Goal: Task Accomplishment & Management: Complete application form

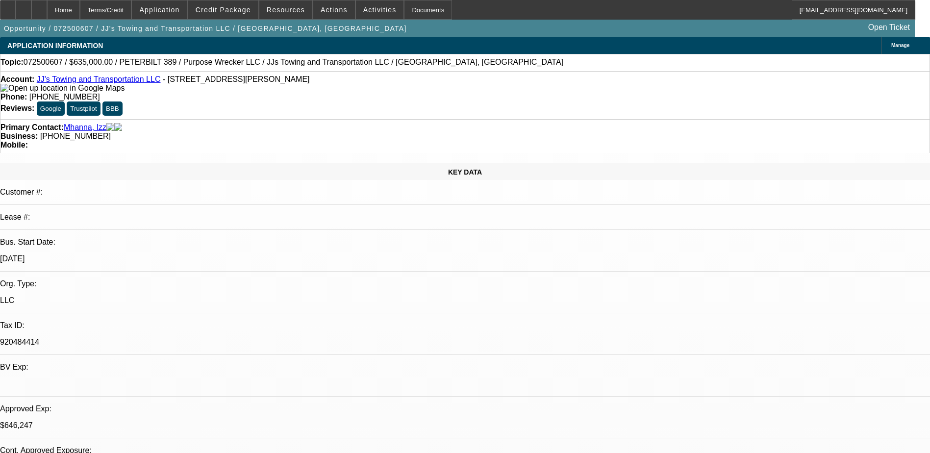
select select "0"
select select "2"
select select "0"
select select "6"
select select "0"
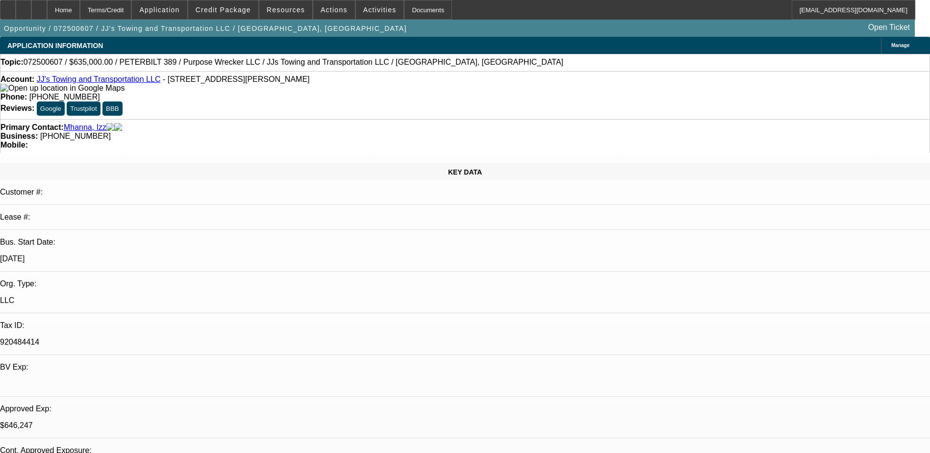
select select "2"
select select "0"
select select "6"
select select "0"
select select "2"
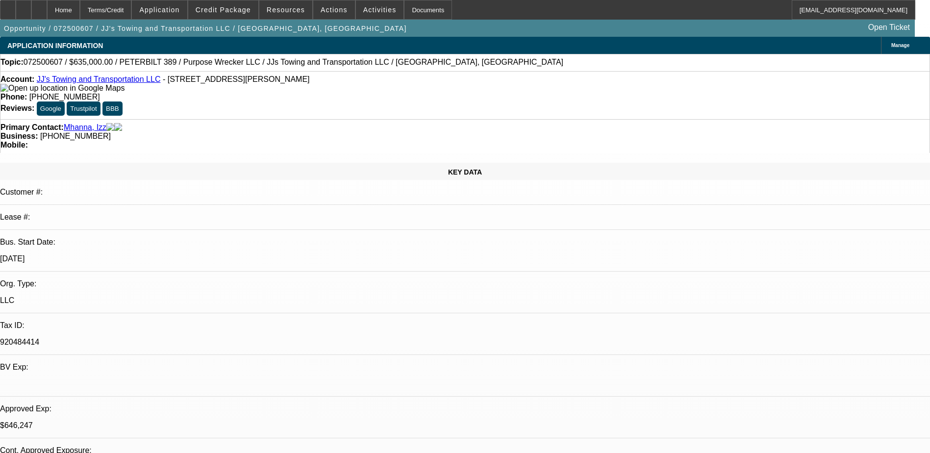
select select "0"
select select "6"
select select "0"
select select "2"
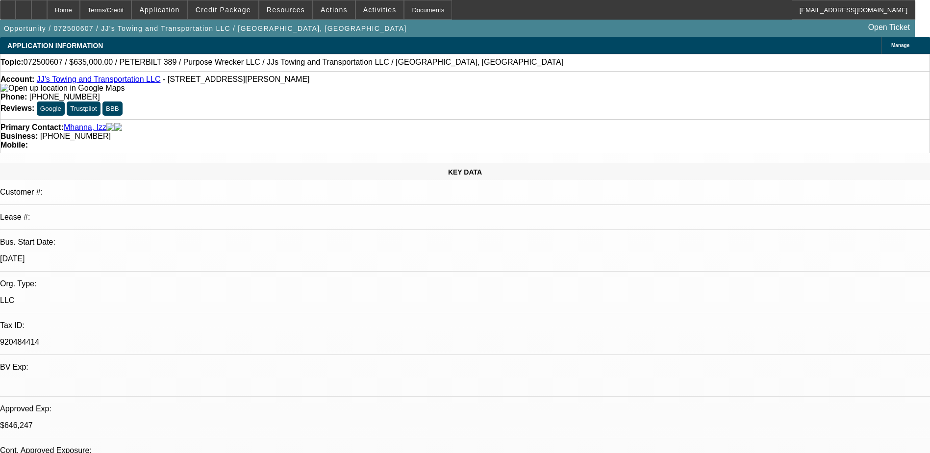
select select "0"
select select "6"
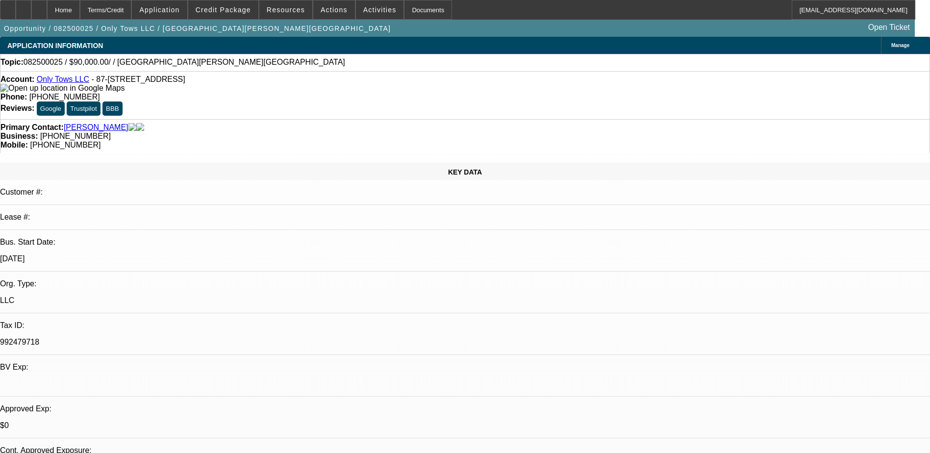
select select "0"
select select "2"
select select "0.1"
select select "4"
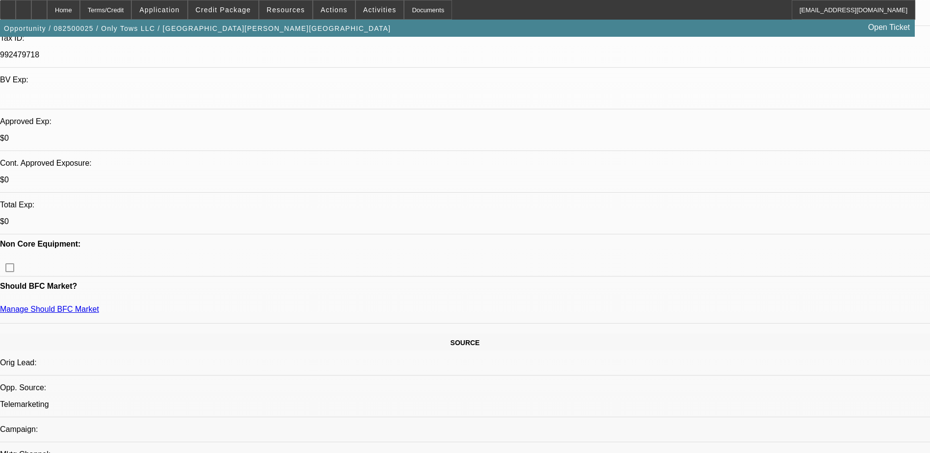
scroll to position [392, 0]
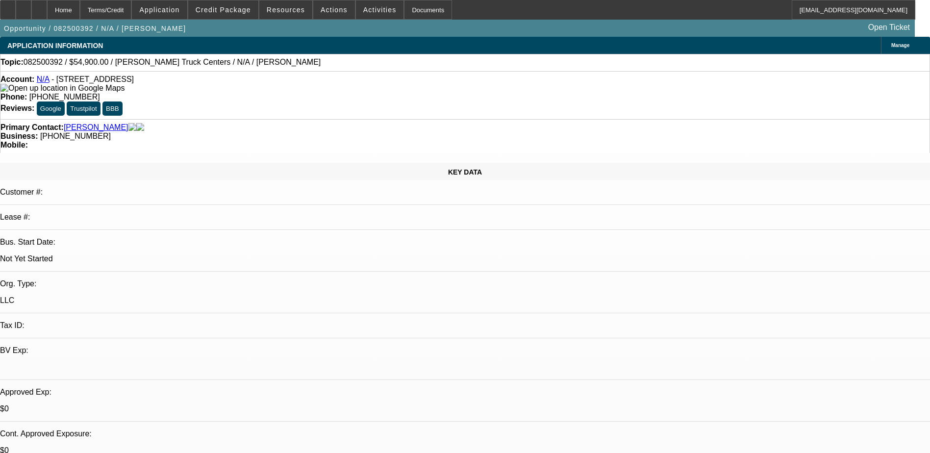
select select "0"
select select "2"
select select "0.1"
select select "4"
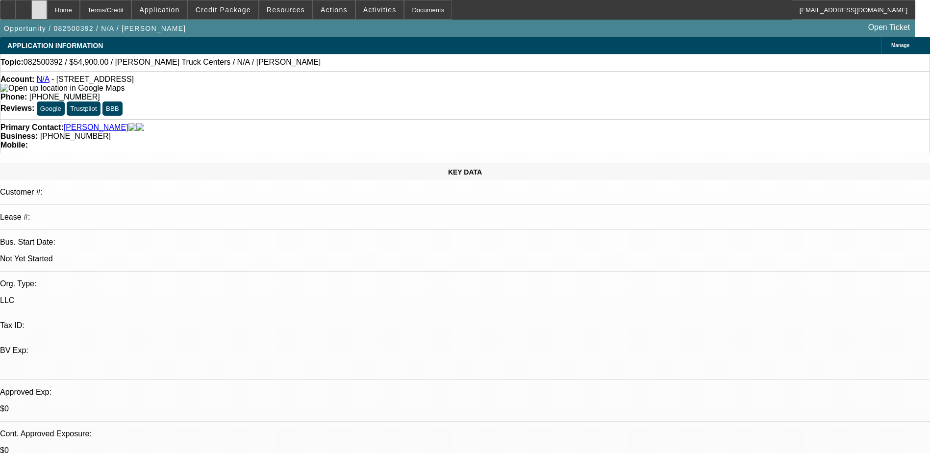
click at [47, 8] on div at bounding box center [39, 10] width 16 height 20
select select "0"
select select "2"
select select "0.1"
select select "1"
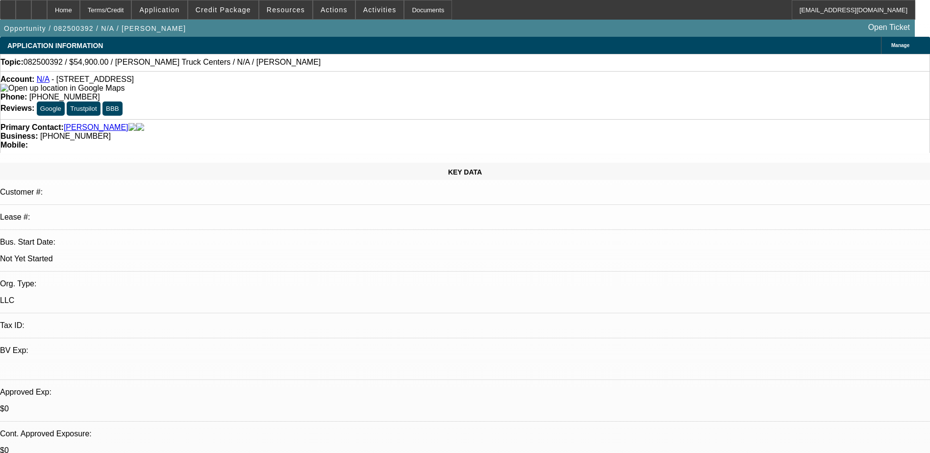
select select "2"
select select "4"
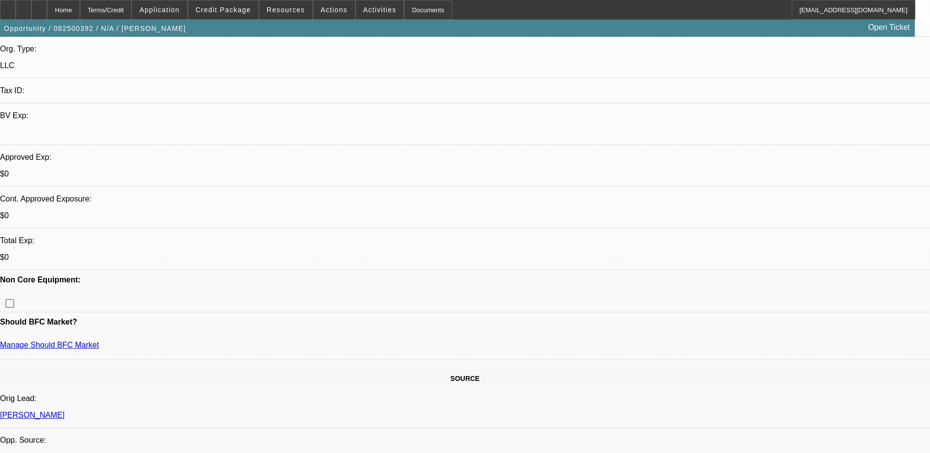
scroll to position [98, 0]
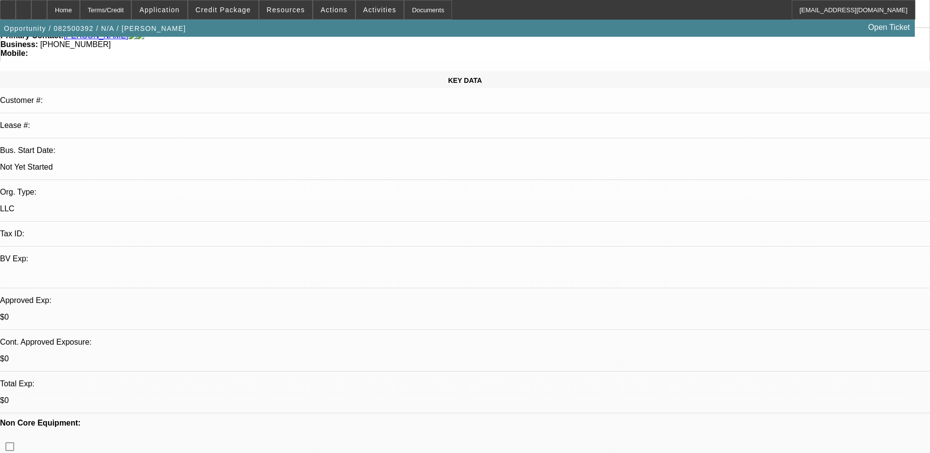
scroll to position [0, 0]
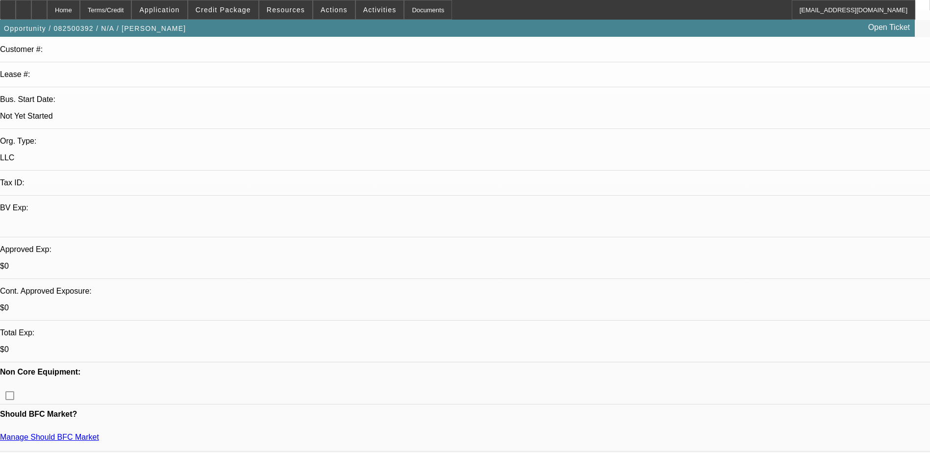
scroll to position [196, 0]
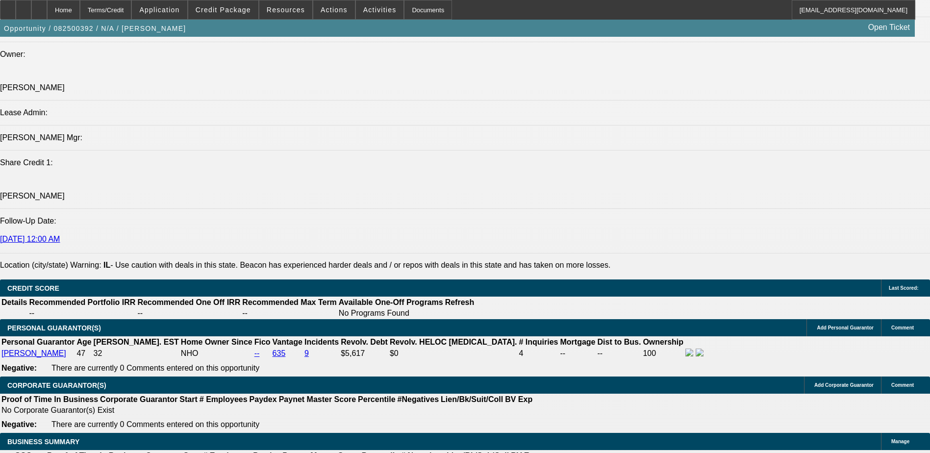
scroll to position [1078, 0]
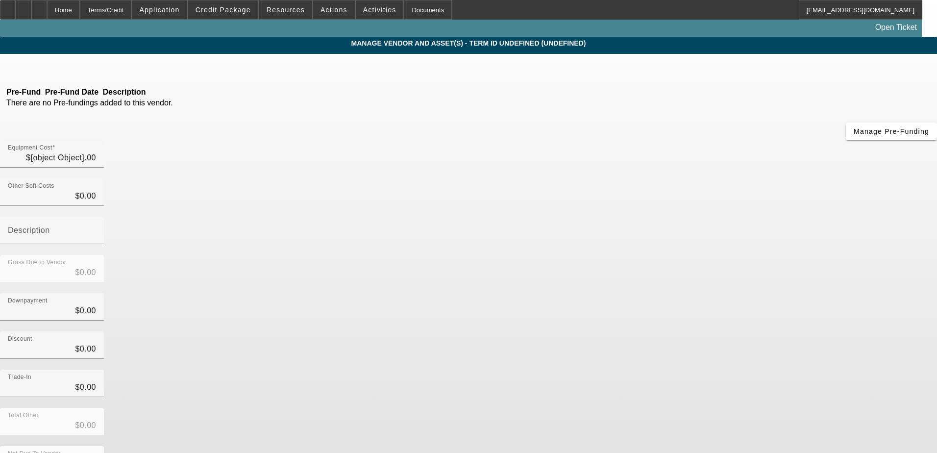
type input "$54,900.00"
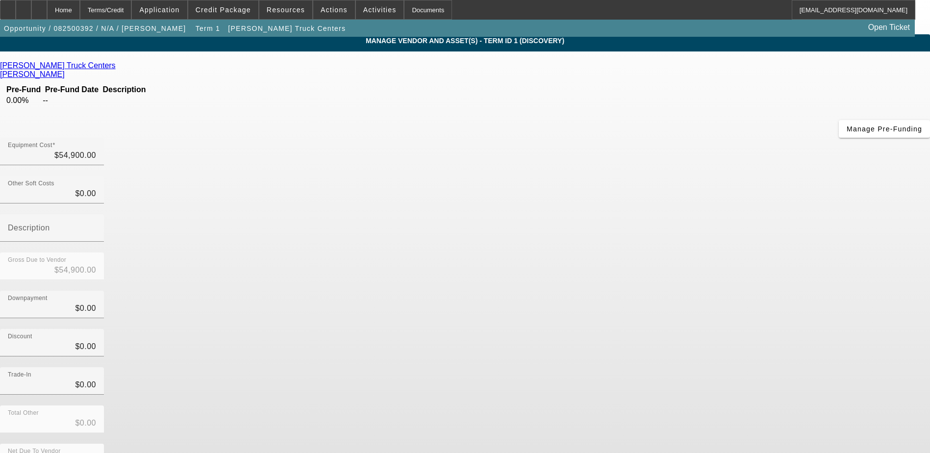
scroll to position [3, 0]
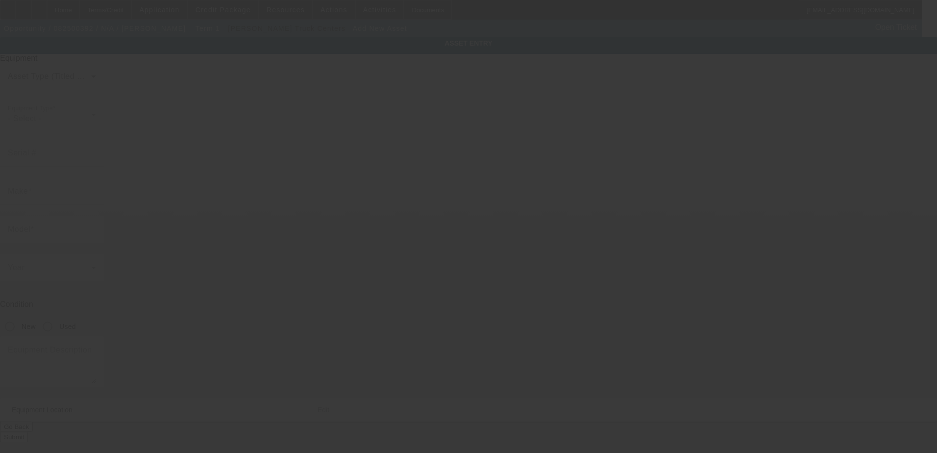
type input "804 N 11th St"
type input "Dekalb"
type input "60115"
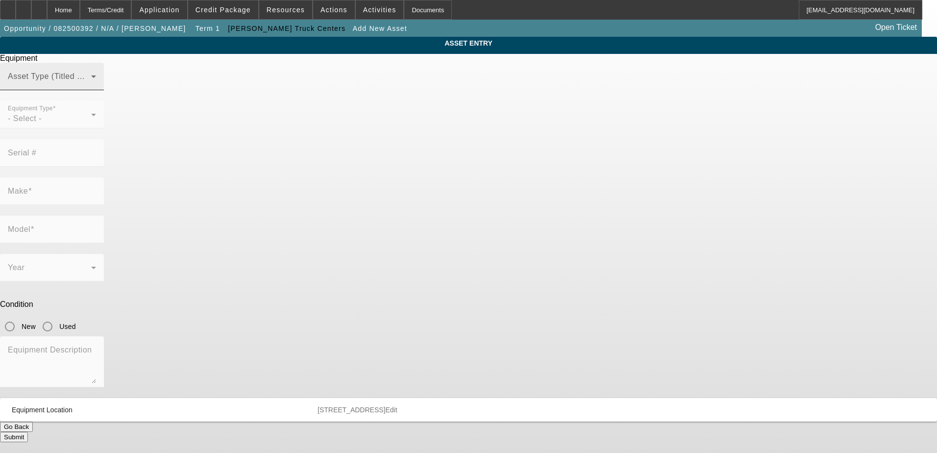
click at [91, 86] on span at bounding box center [49, 80] width 83 height 12
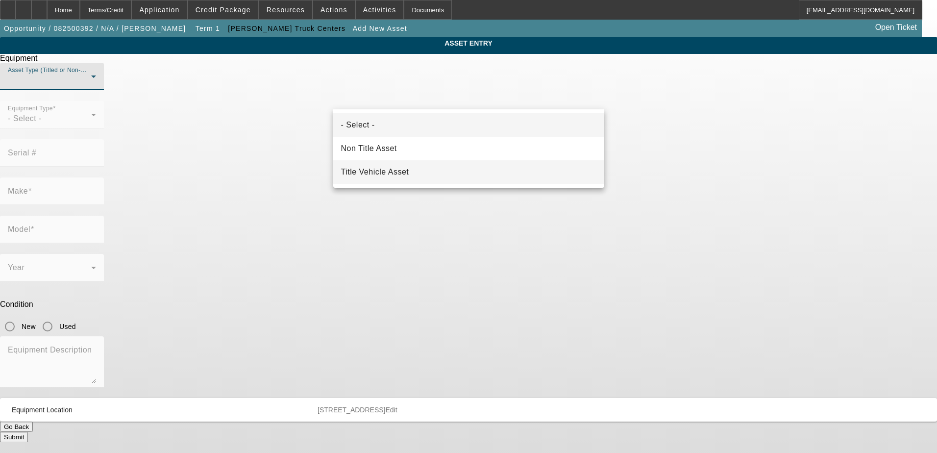
click at [443, 170] on mat-option "Title Vehicle Asset" at bounding box center [468, 172] width 271 height 24
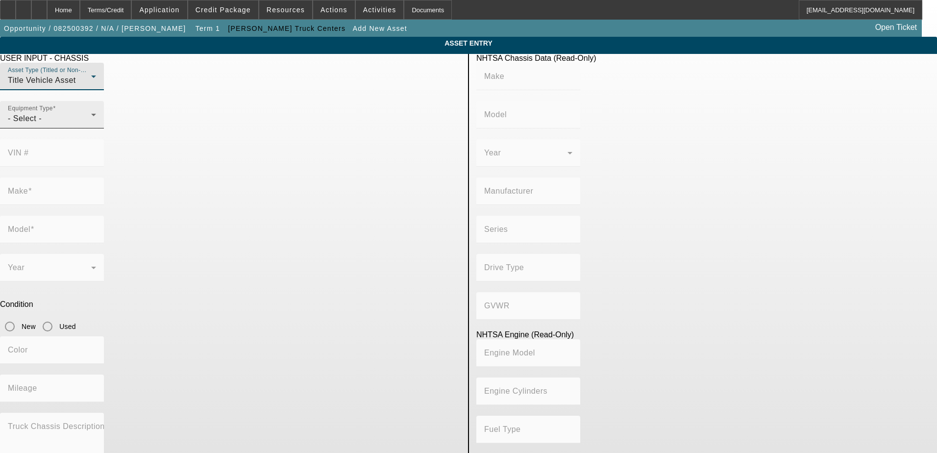
click at [91, 124] on div "- Select -" at bounding box center [49, 119] width 83 height 12
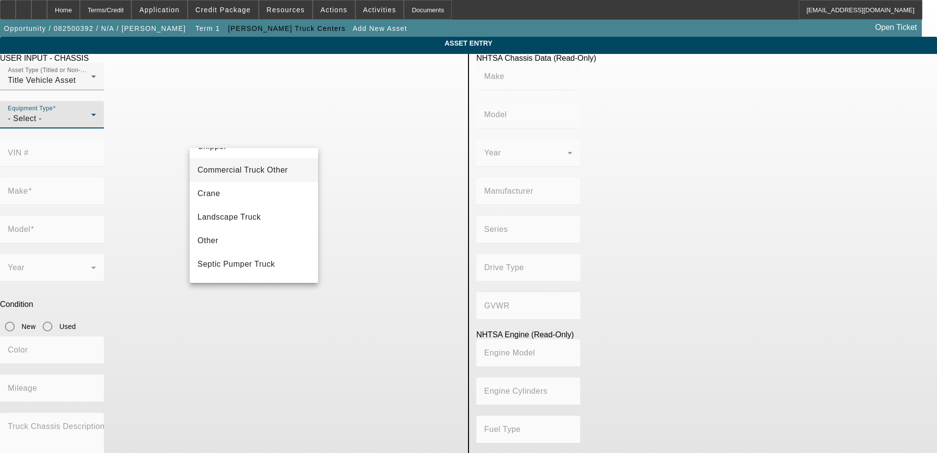
scroll to position [108, 0]
click at [255, 237] on mat-option "Tow Truck" at bounding box center [254, 244] width 128 height 24
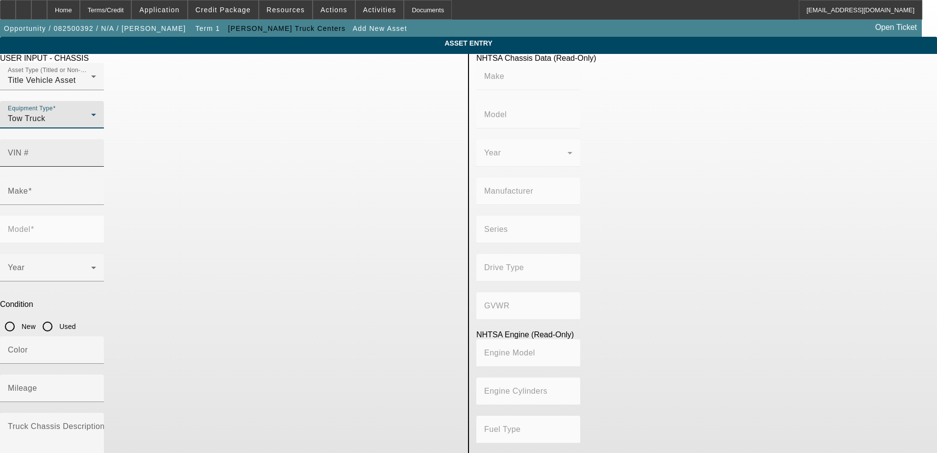
click at [96, 151] on input "VIN #" at bounding box center [52, 157] width 88 height 12
paste input "3HAMMMMM0FL042105"
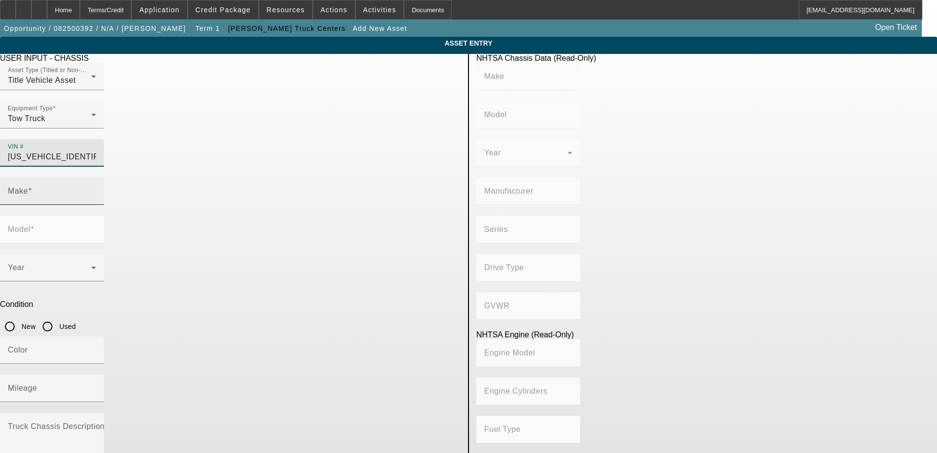
type input "3HAMMMMM0FL042105"
click at [104, 186] on div "Make" at bounding box center [52, 190] width 104 height 27
type input "INTERNATIONAL"
type input "MA025"
type input "BLUE DIAMOND TRUCK, S. DE R. L. DE C. V."
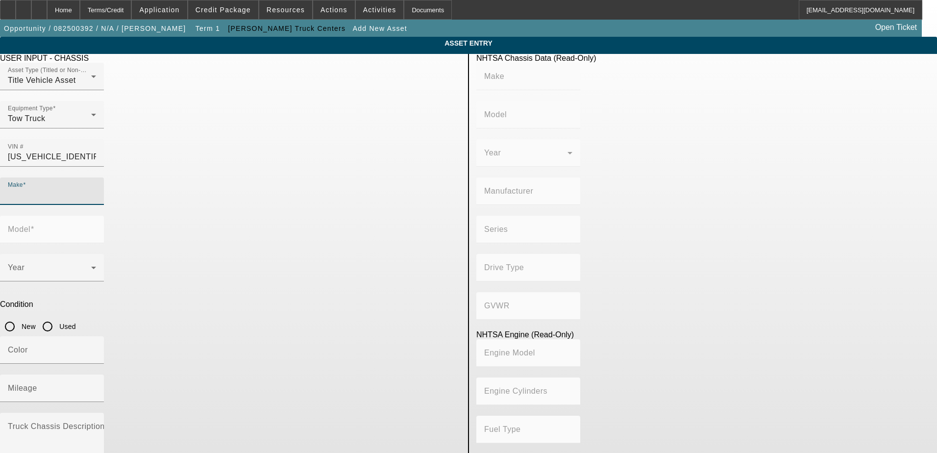
type input "DuraStar 4300"
type input "4x2"
type input "Class 6: 19,501 - 26,000 lb (8,845 - 11,794 kg)"
type input "ISB"
type input "6"
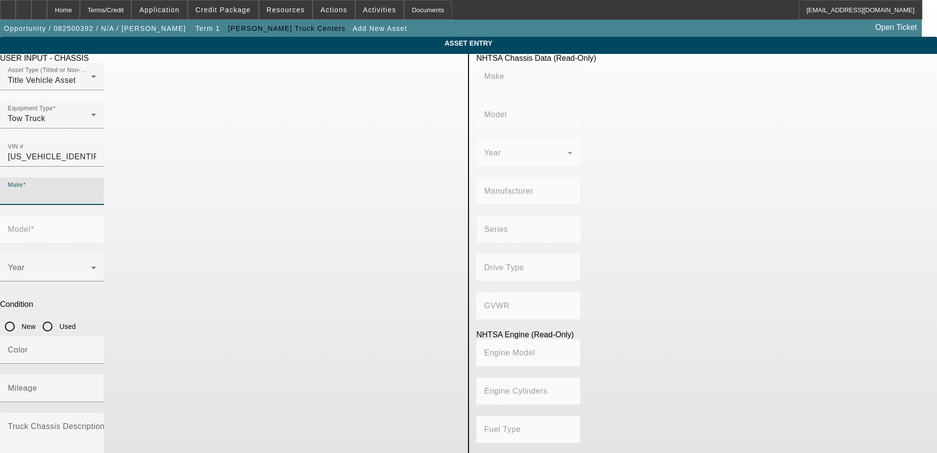
type input "Diesel"
type input "360.04009015892"
type input "5.9"
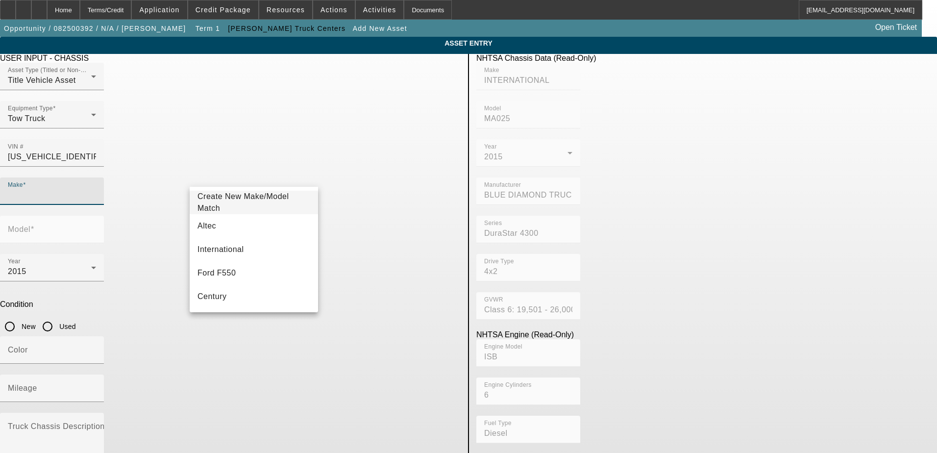
type input "INTERNATIONAL"
type input "MA025"
click at [104, 167] on div at bounding box center [52, 172] width 104 height 11
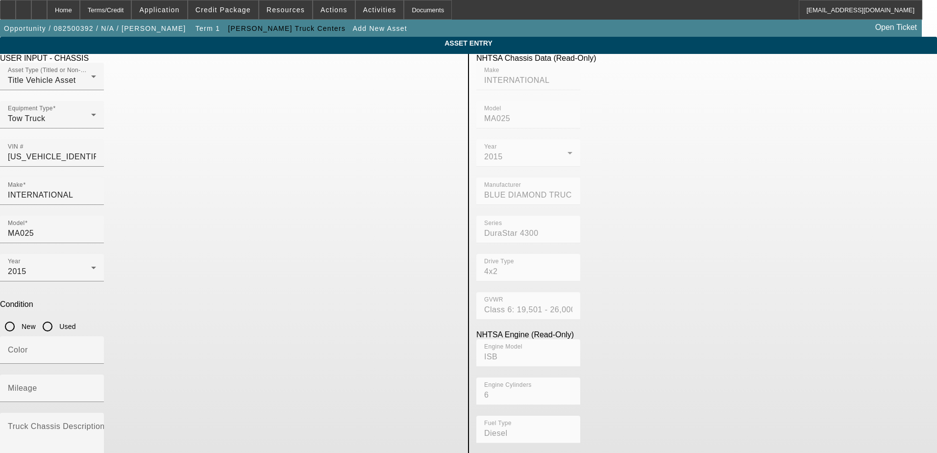
click at [519, 320] on div at bounding box center [528, 325] width 104 height 11
click at [57, 317] on input "Used" at bounding box center [48, 327] width 20 height 20
radio input "true"
drag, startPoint x: 388, startPoint y: 172, endPoint x: 354, endPoint y: 177, distance: 33.8
click at [96, 227] on input "MA025" at bounding box center [52, 233] width 88 height 12
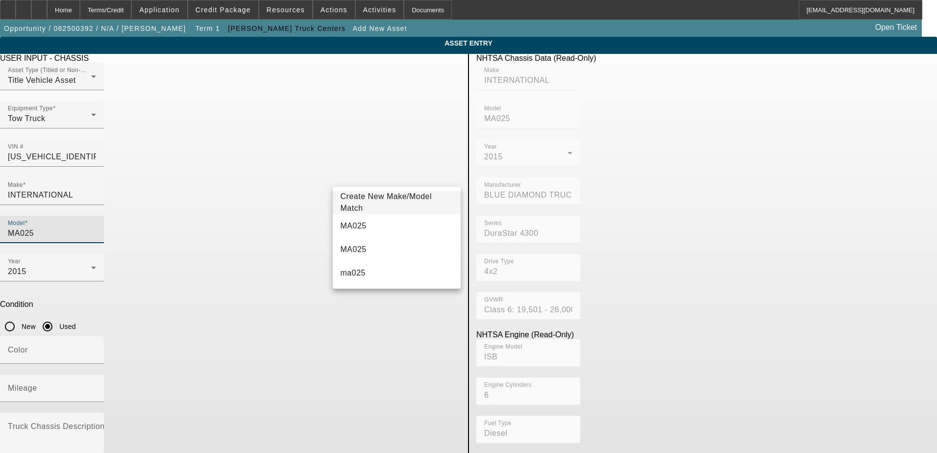
click at [96, 227] on input "MA025" at bounding box center [52, 233] width 88 height 12
drag, startPoint x: 386, startPoint y: 177, endPoint x: 320, endPoint y: 184, distance: 66.5
click at [320, 184] on div "Make INTERNATIONAL Model MA025" at bounding box center [230, 215] width 461 height 76
type input "4300"
click at [355, 216] on mat-option "4300" at bounding box center [397, 226] width 128 height 24
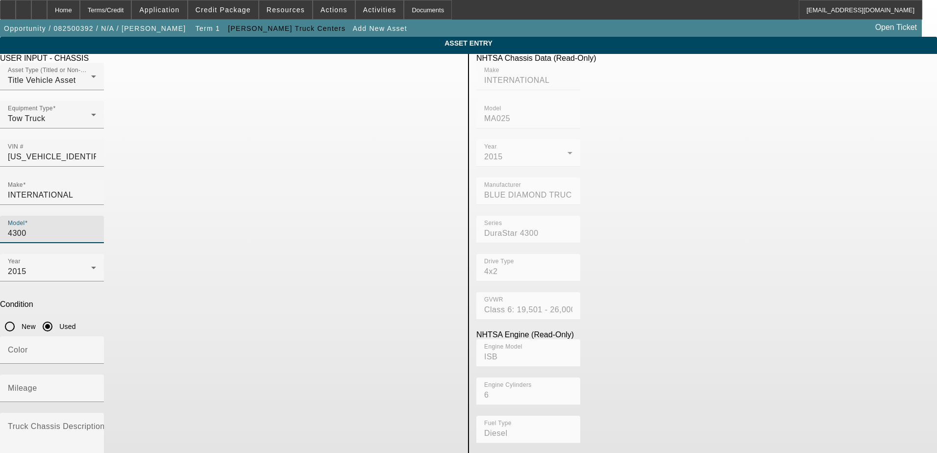
click at [328, 216] on div "Model 4300" at bounding box center [230, 235] width 461 height 38
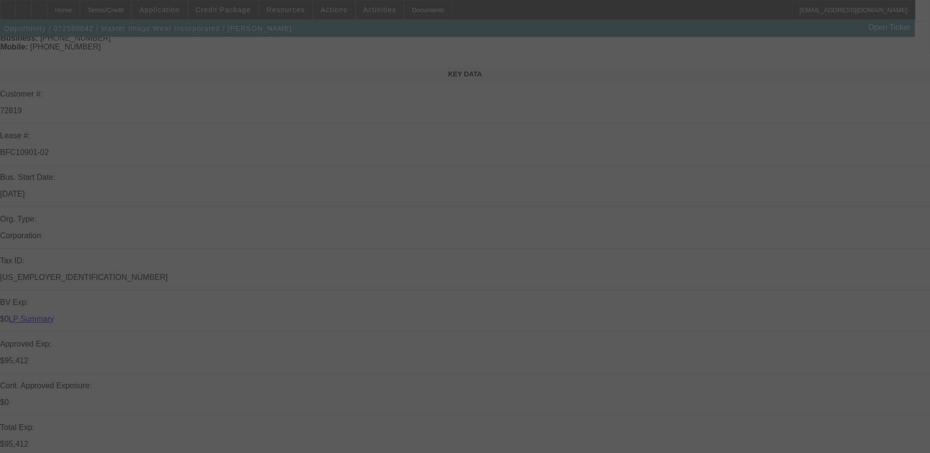
scroll to position [129, 0]
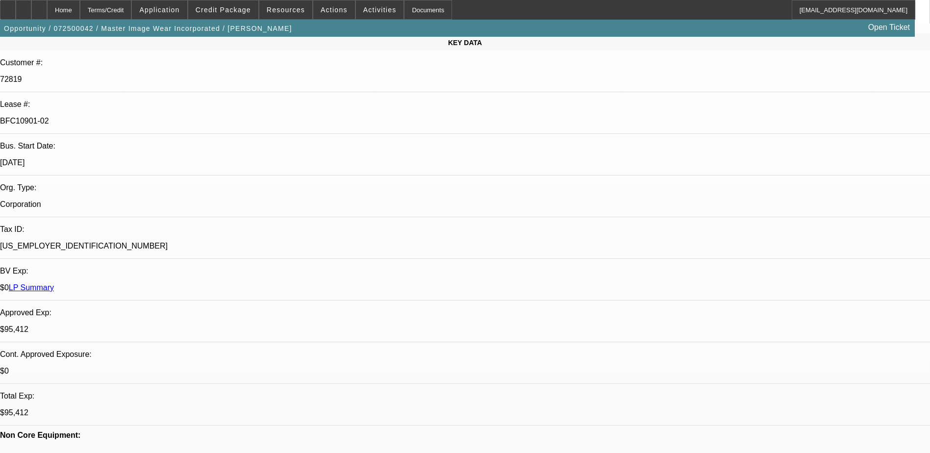
select select "0"
select select "0.1"
select select "0"
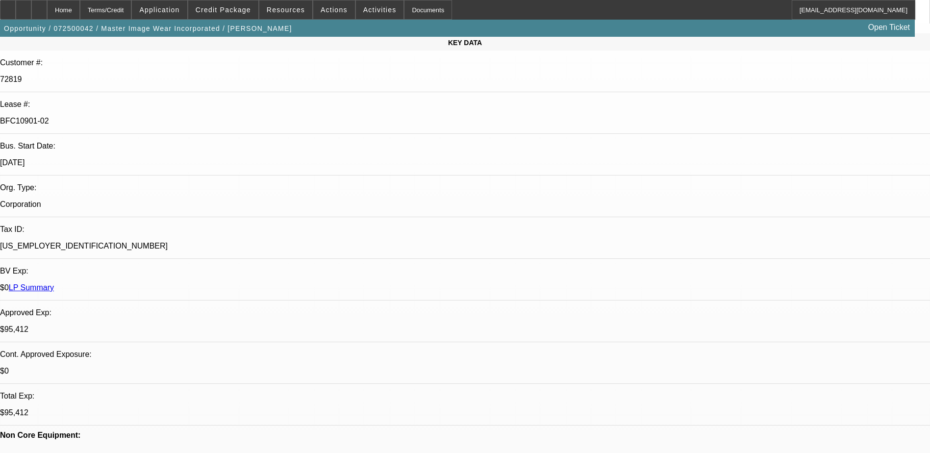
select select "0.1"
select select "0"
select select "0.1"
select select "0"
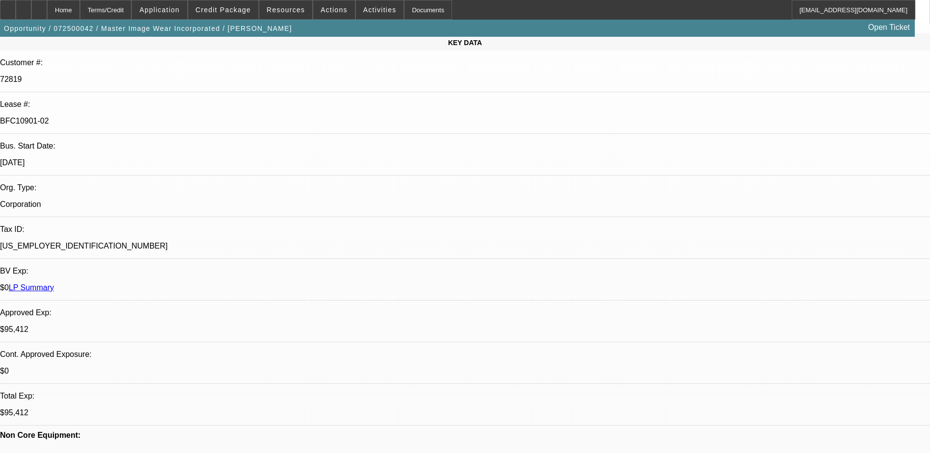
select select "0"
select select "0.1"
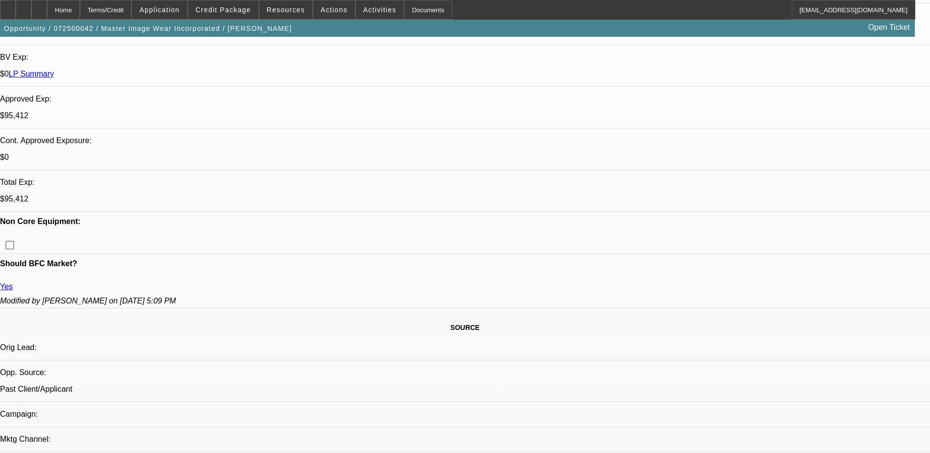
select select "1"
select select "4"
select select "1"
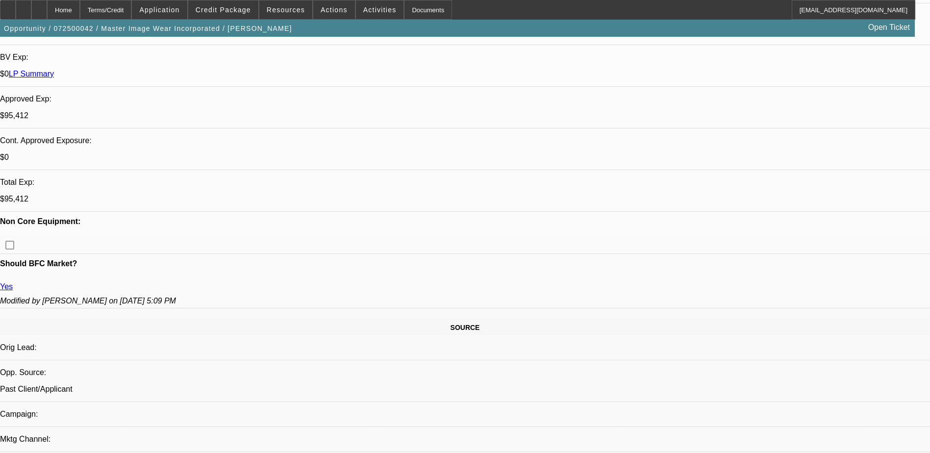
select select "4"
select select "1"
select select "3"
select select "4"
select select "1"
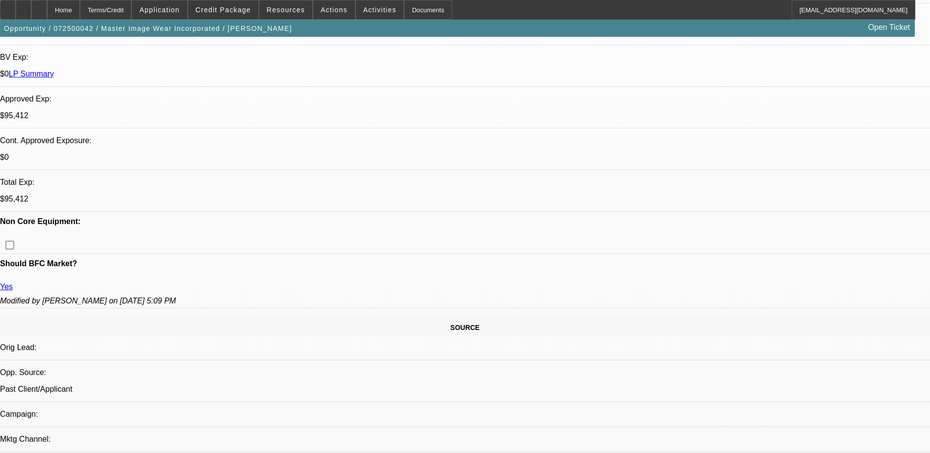
select select "3"
select select "4"
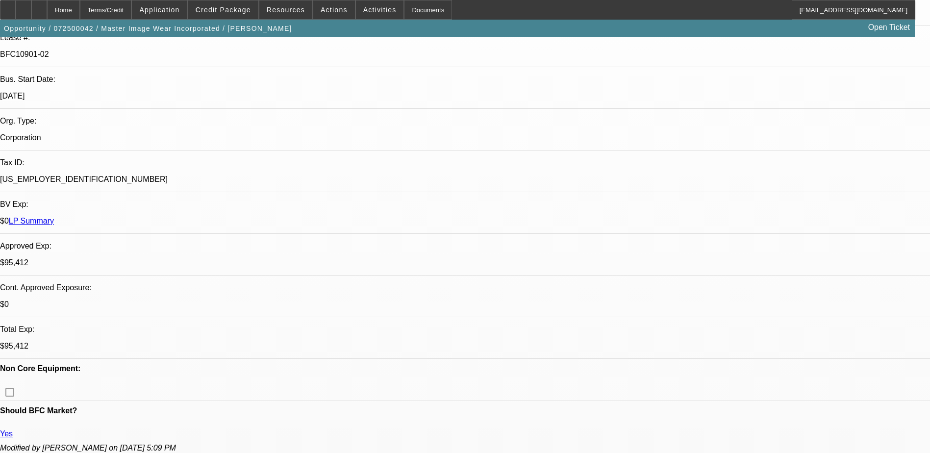
scroll to position [490, 0]
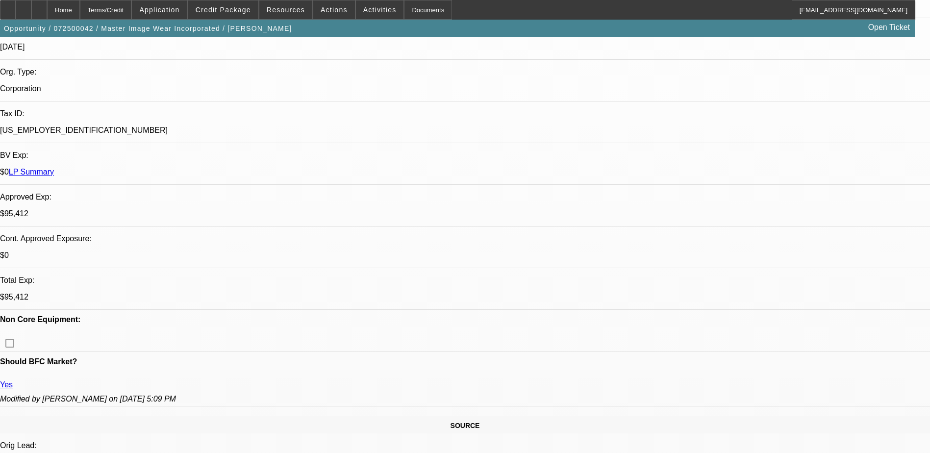
scroll to position [0, 0]
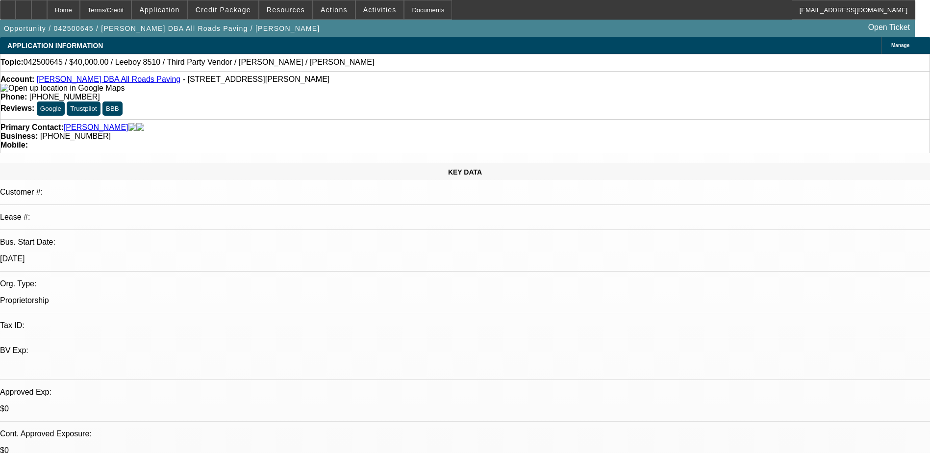
select select "0"
select select "3"
select select "0.1"
select select "5"
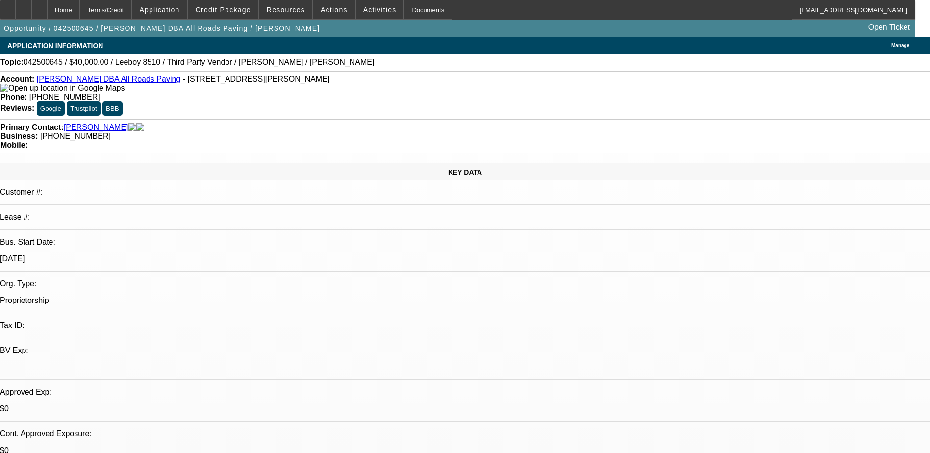
select select "0"
select select "3"
select select "0.1"
select select "5"
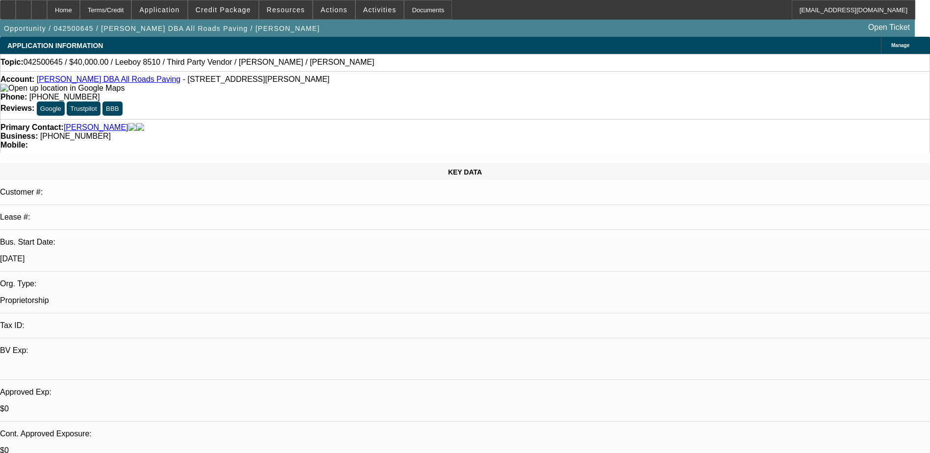
select select "0"
select select "3"
select select "0.1"
select select "4"
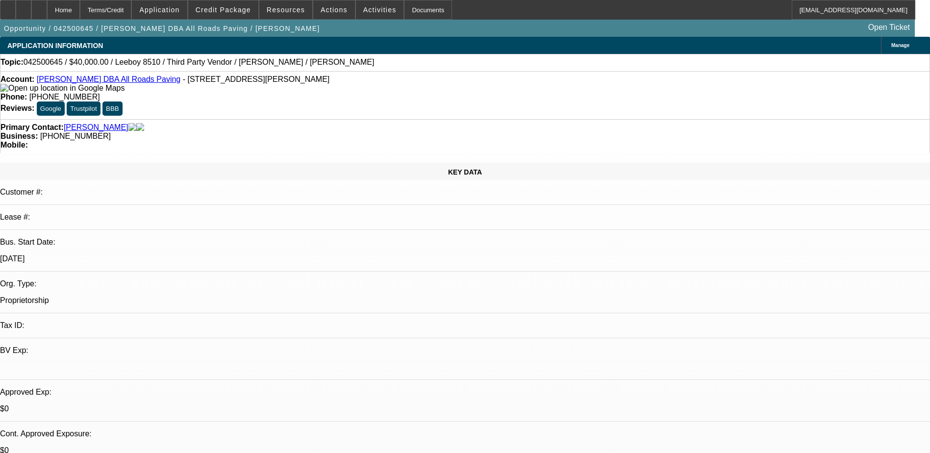
select select "0"
select select "3"
select select "0.1"
select select "4"
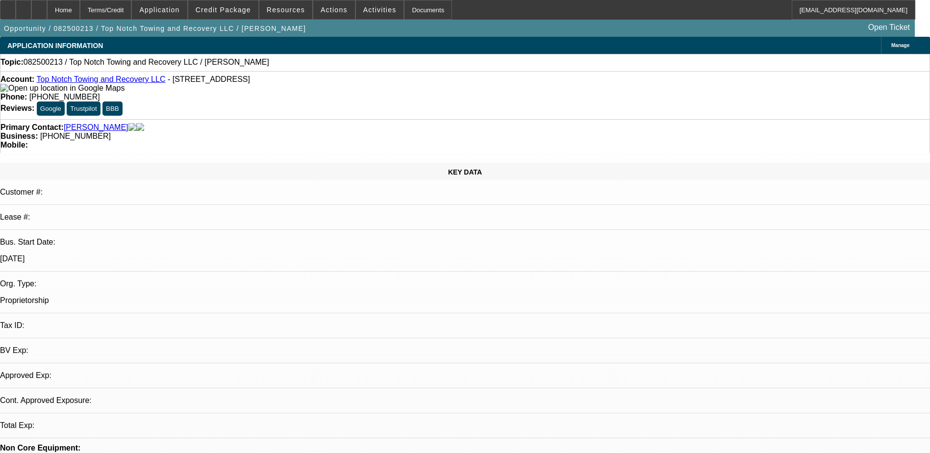
select select "0"
select select "2"
select select "0.1"
select select "1"
select select "2"
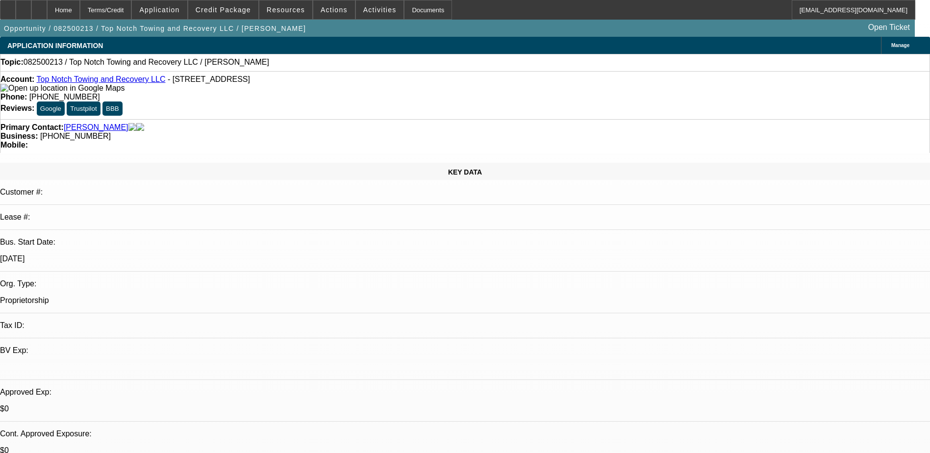
select select "4"
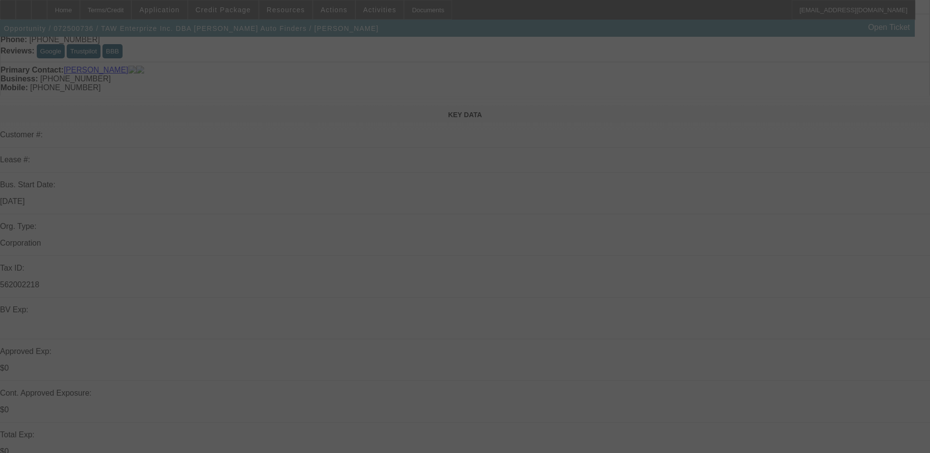
scroll to position [147, 0]
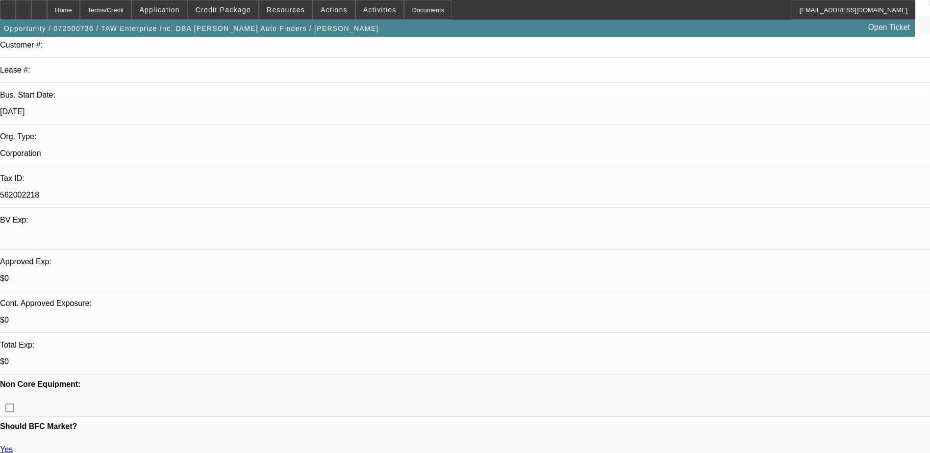
select select "0"
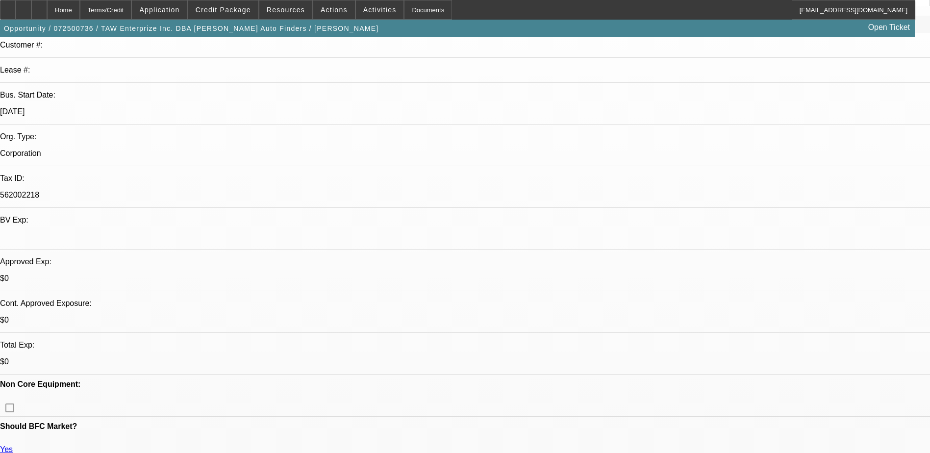
select select "0.1"
select select "0"
select select "0.1"
select select "0"
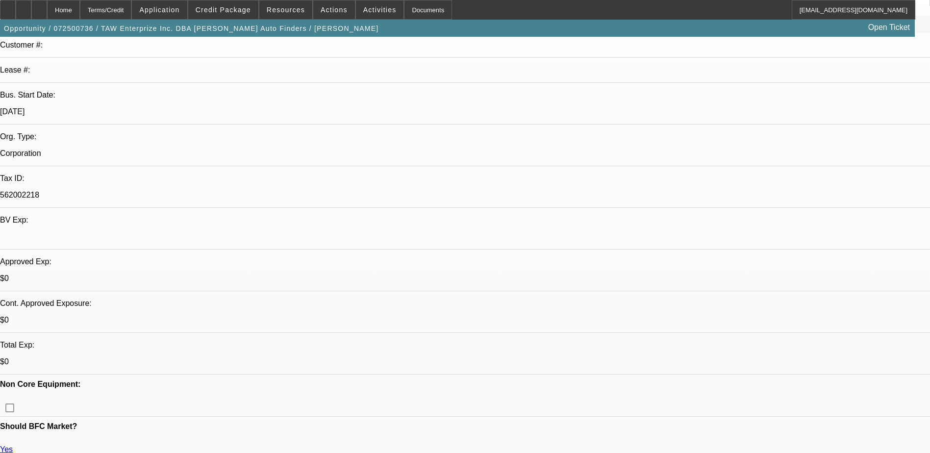
select select "0"
select select "0.1"
select select "1"
select select "3"
select select "6"
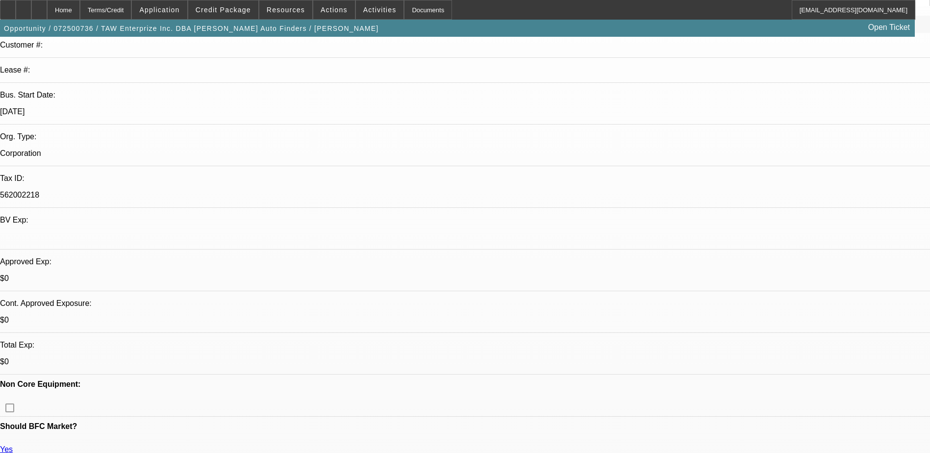
select select "1"
select select "3"
select select "6"
select select "1"
select select "2"
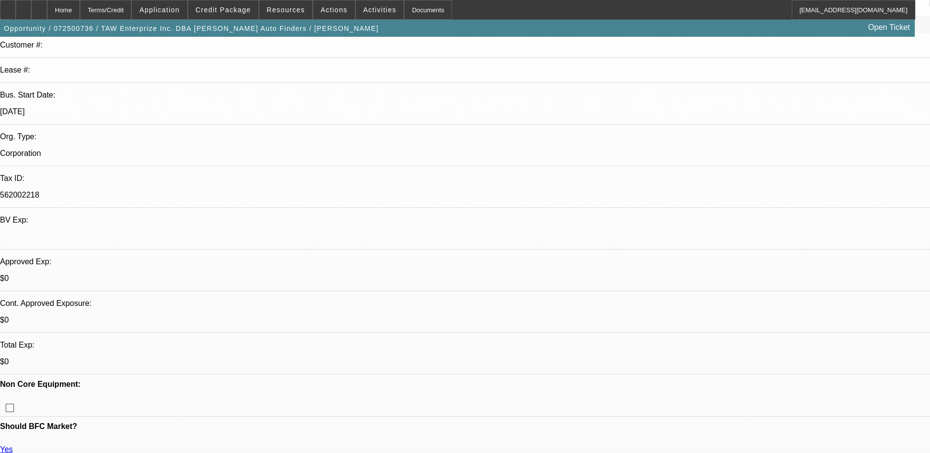
select select "4"
select select "1"
select select "2"
select select "4"
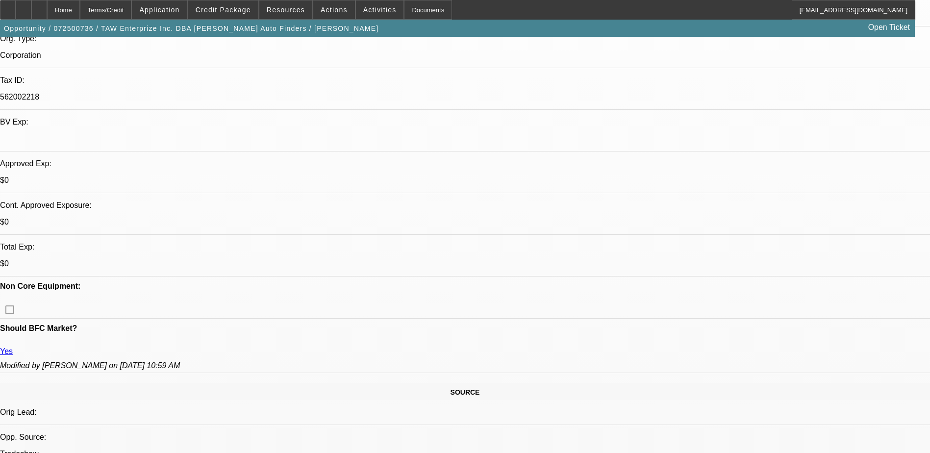
scroll to position [0, 0]
